Goal: Task Accomplishment & Management: Manage account settings

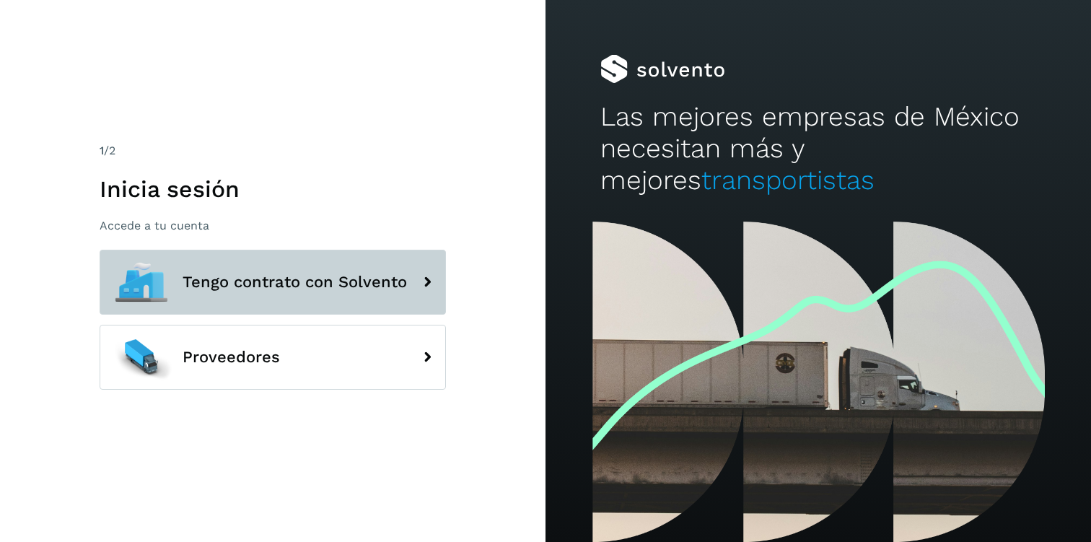
click at [258, 295] on button "Tengo contrato con Solvento" at bounding box center [273, 282] width 346 height 65
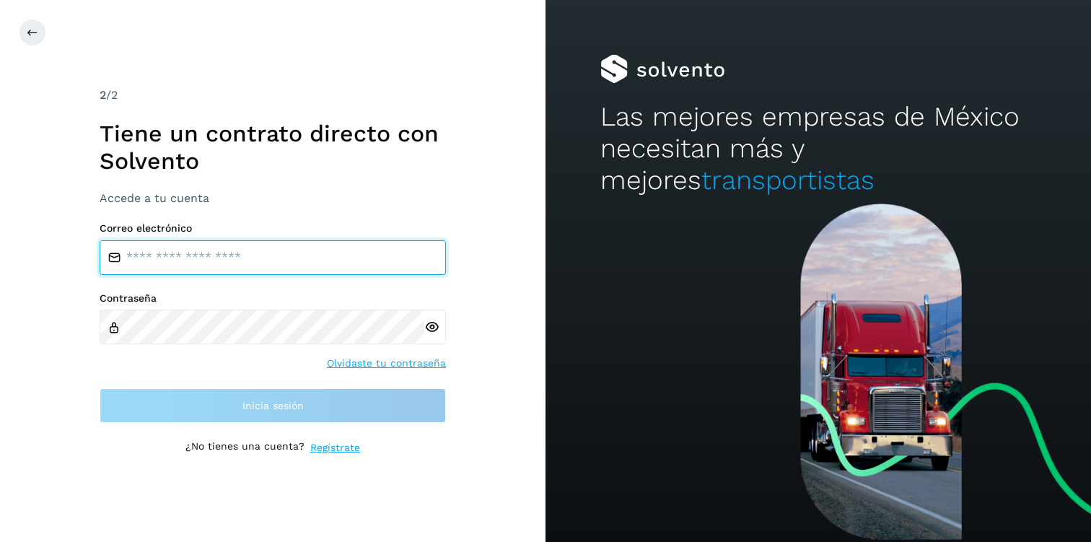
click at [236, 263] on input "email" at bounding box center [273, 257] width 346 height 35
type input "**********"
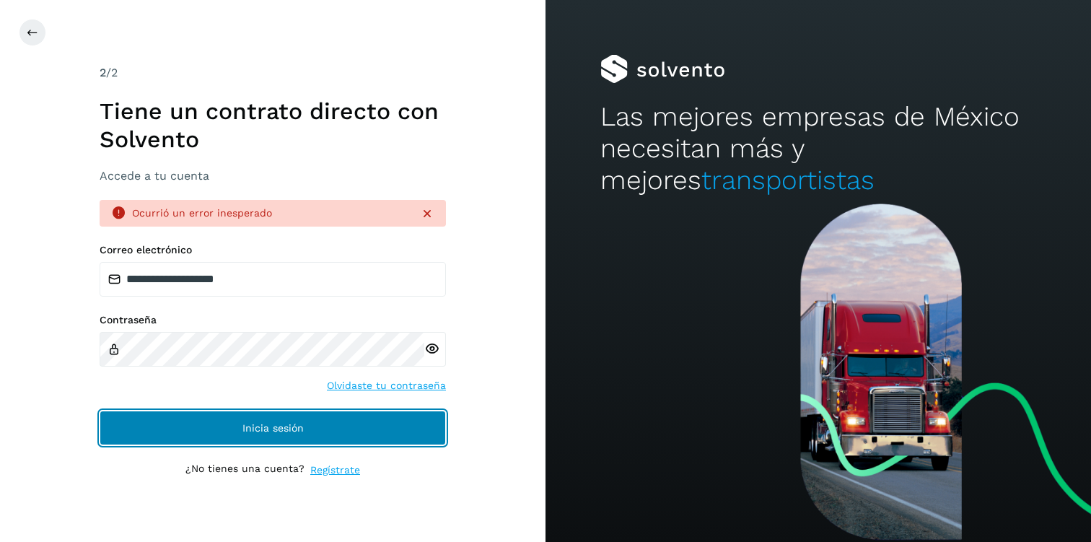
click at [185, 442] on button "Inicia sesión" at bounding box center [273, 428] width 346 height 35
